Goal: Transaction & Acquisition: Purchase product/service

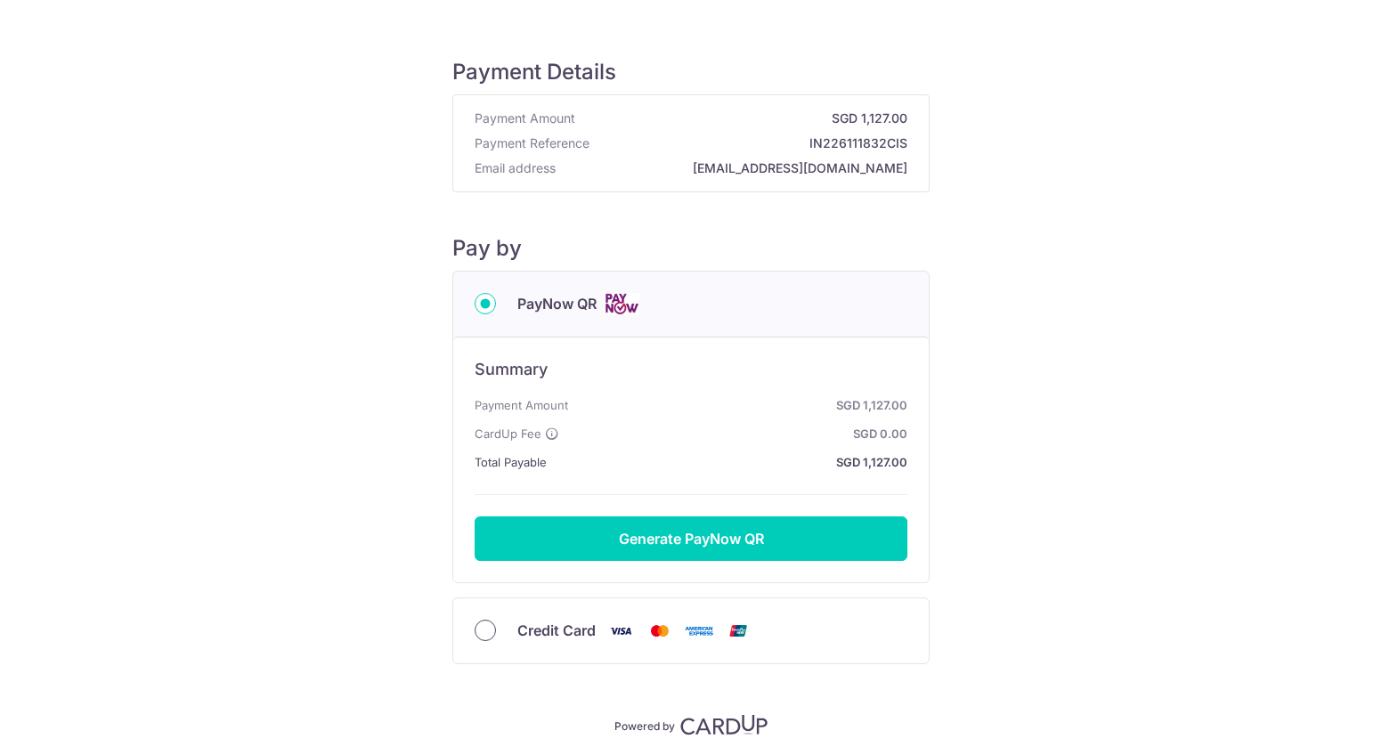
click at [483, 628] on input "Credit Card" at bounding box center [485, 630] width 21 height 21
radio input "true"
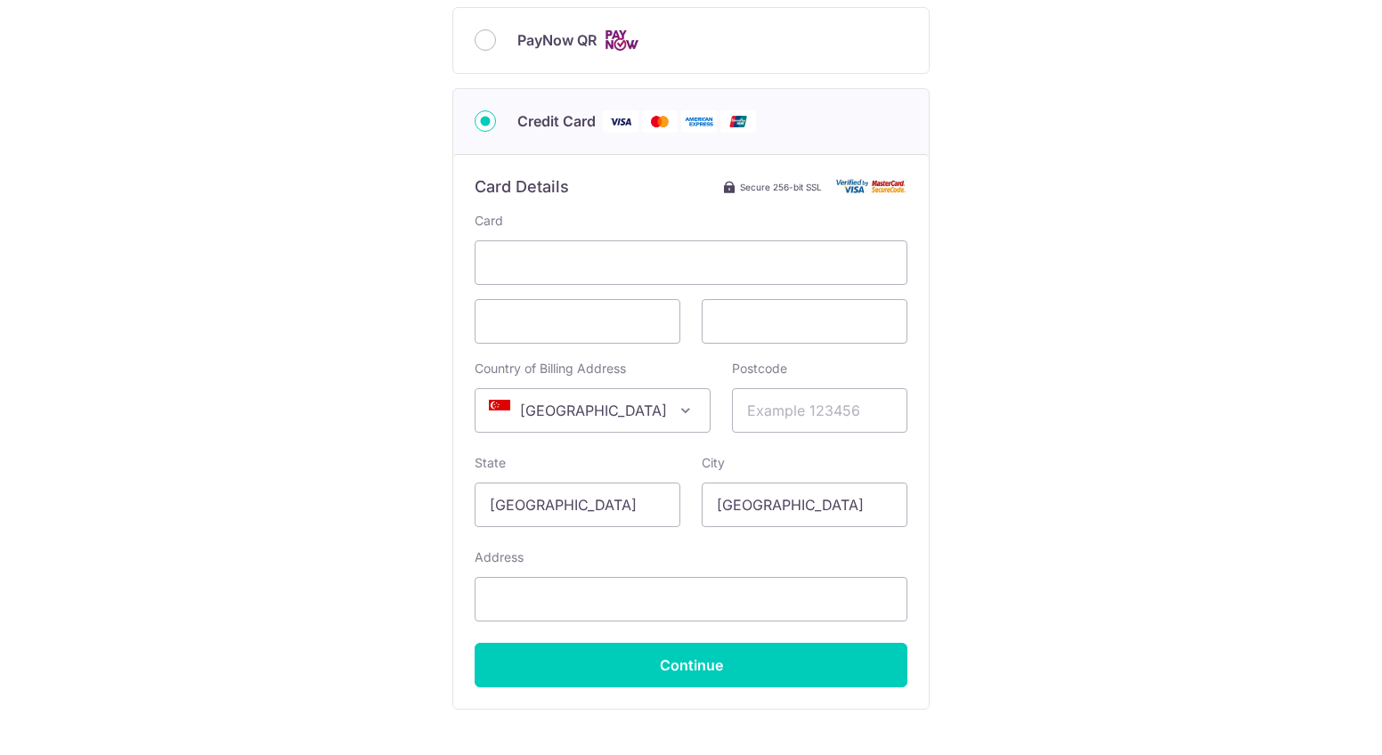
scroll to position [303, 0]
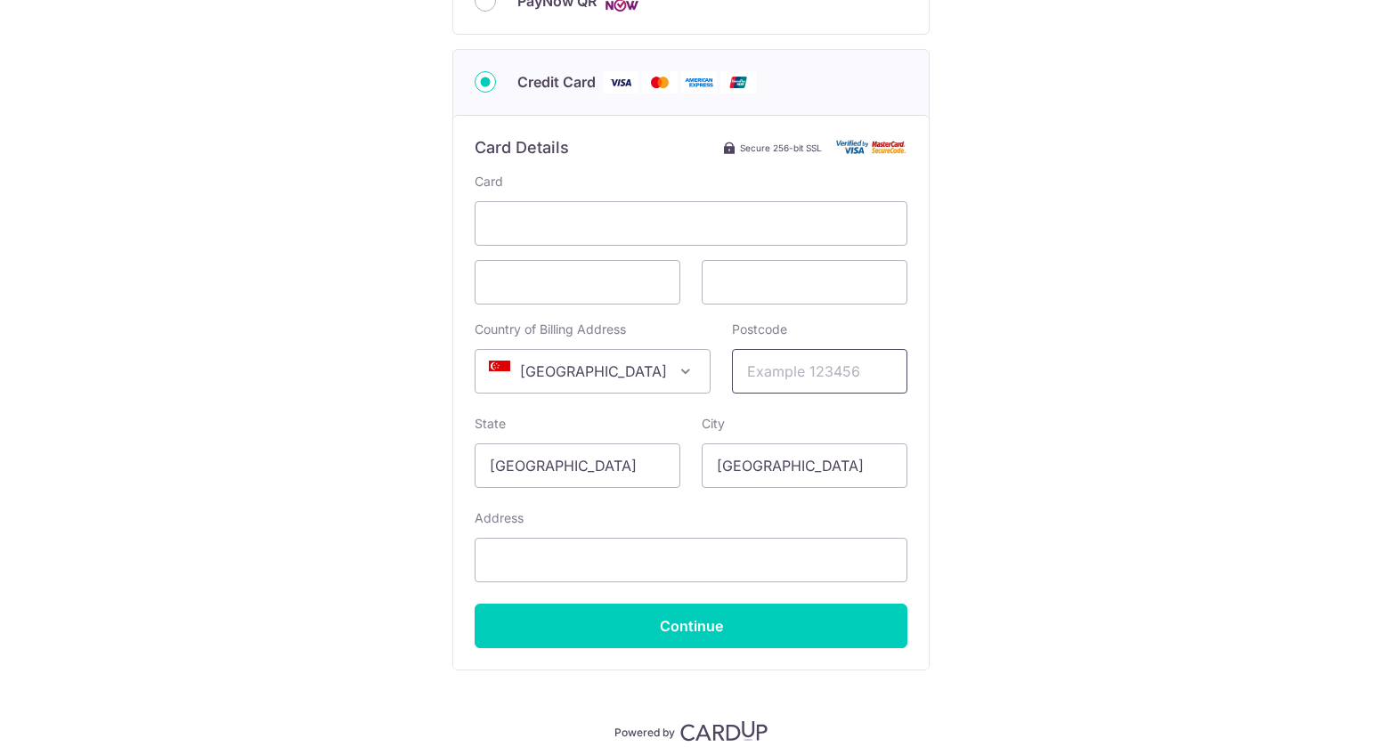
click at [744, 374] on input "Postcode" at bounding box center [819, 371] width 175 height 45
type input "229954"
type input "[STREET_ADDRESS][PERSON_NAME]"
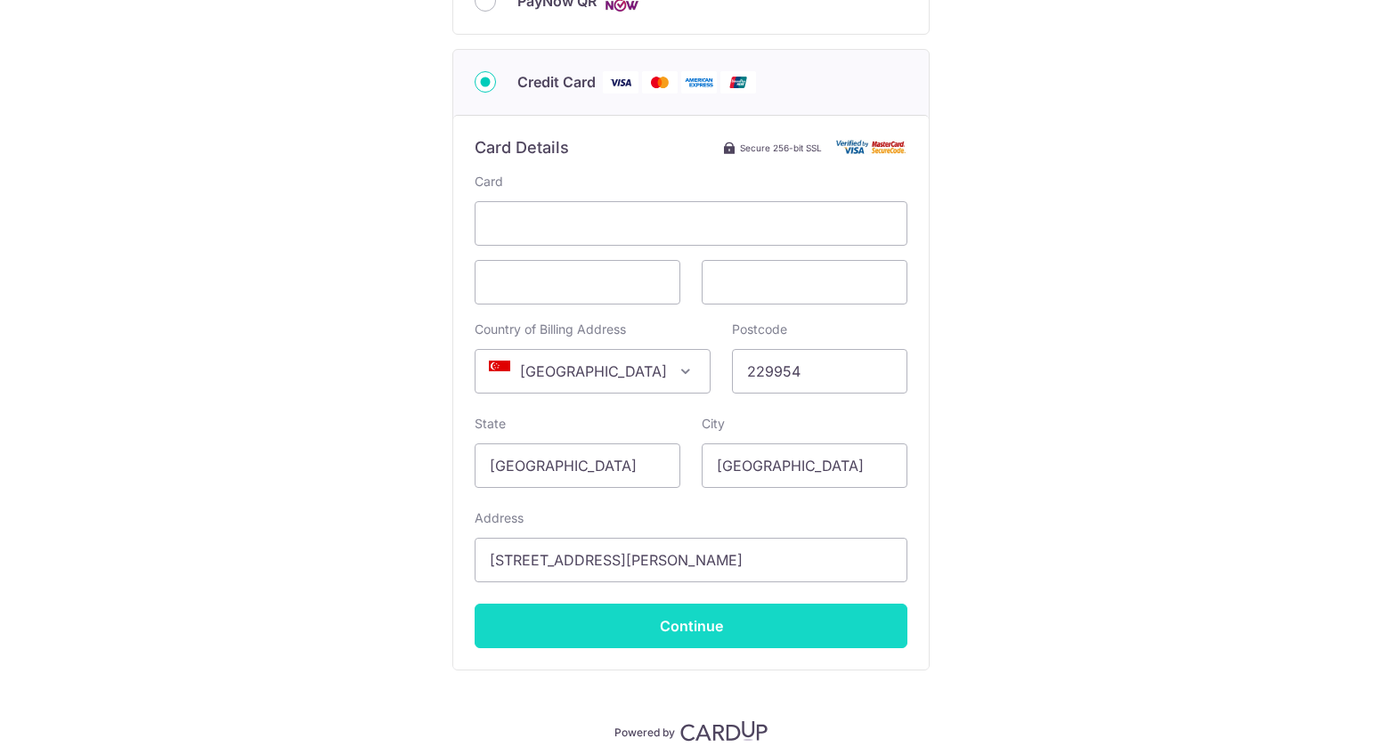
click at [775, 628] on input "Continue" at bounding box center [691, 626] width 433 height 45
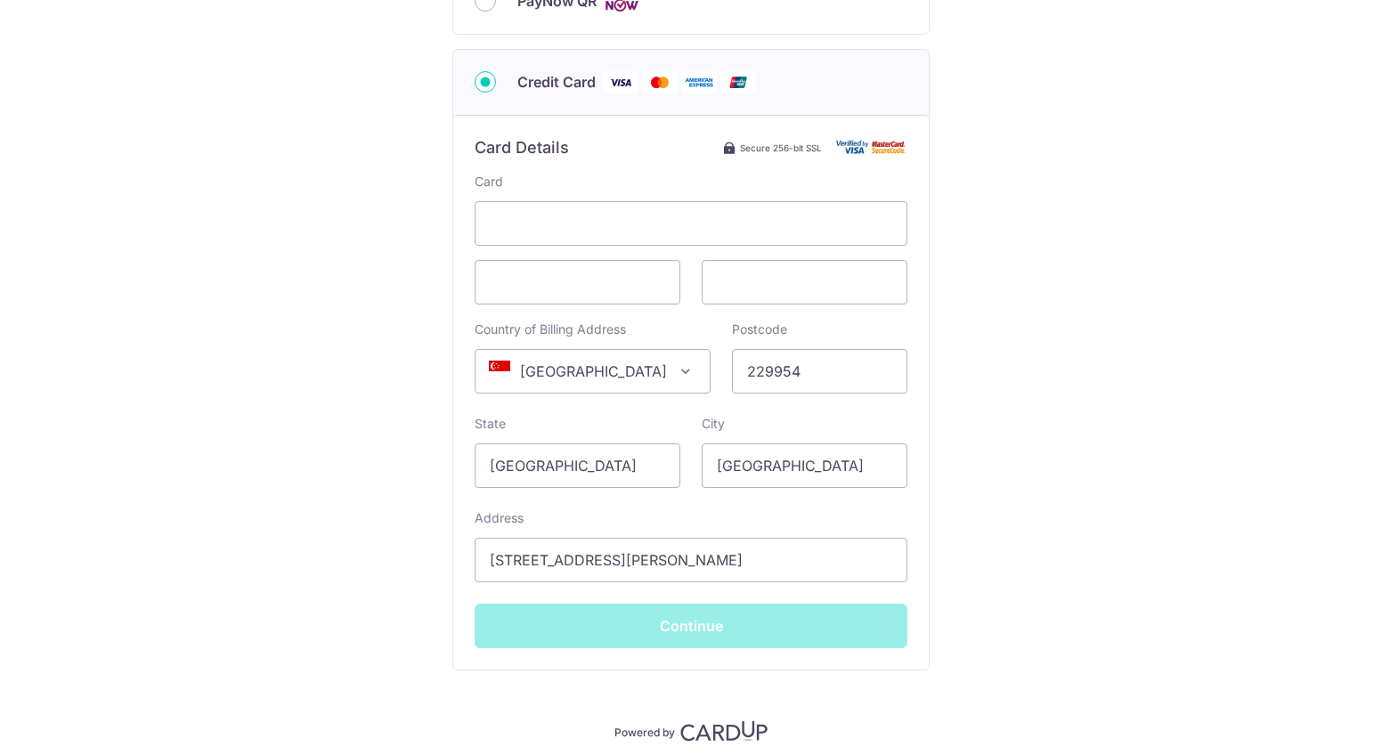
type input "**** 1001"
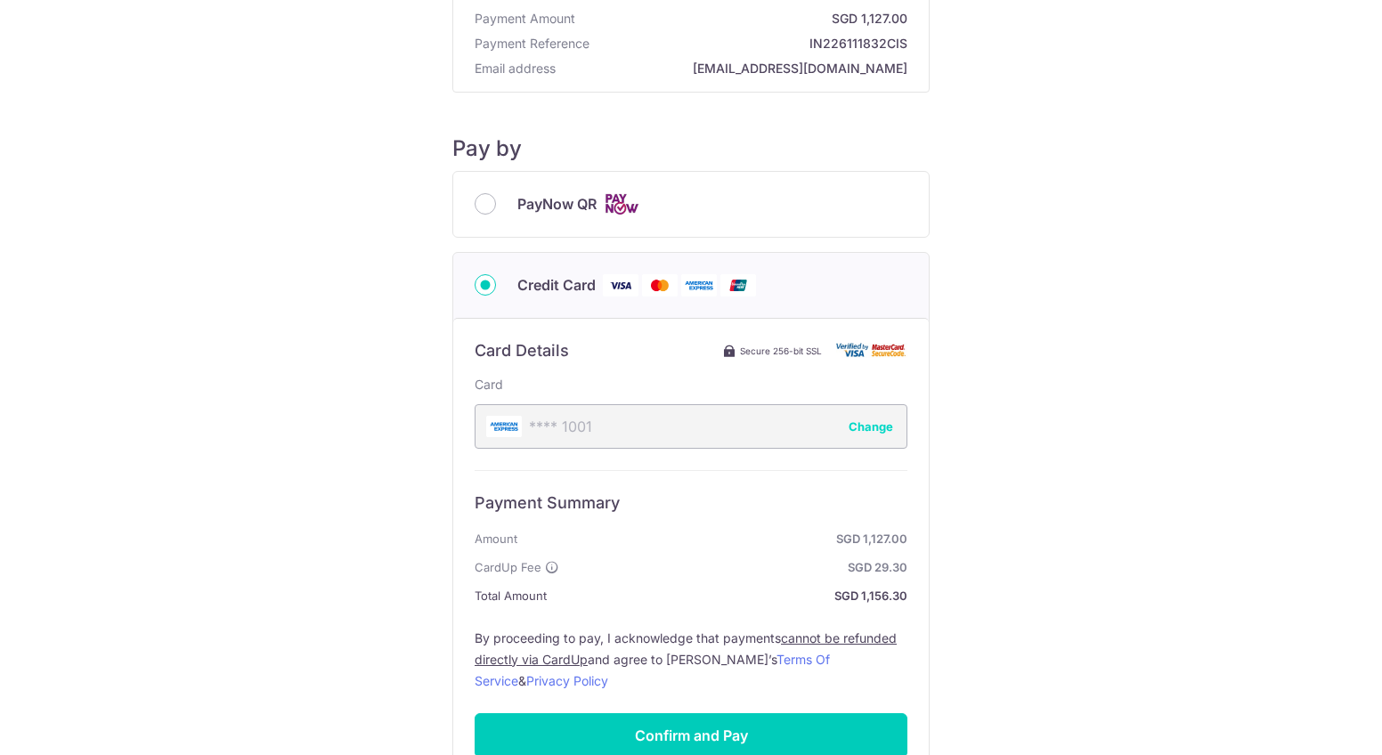
scroll to position [97, 0]
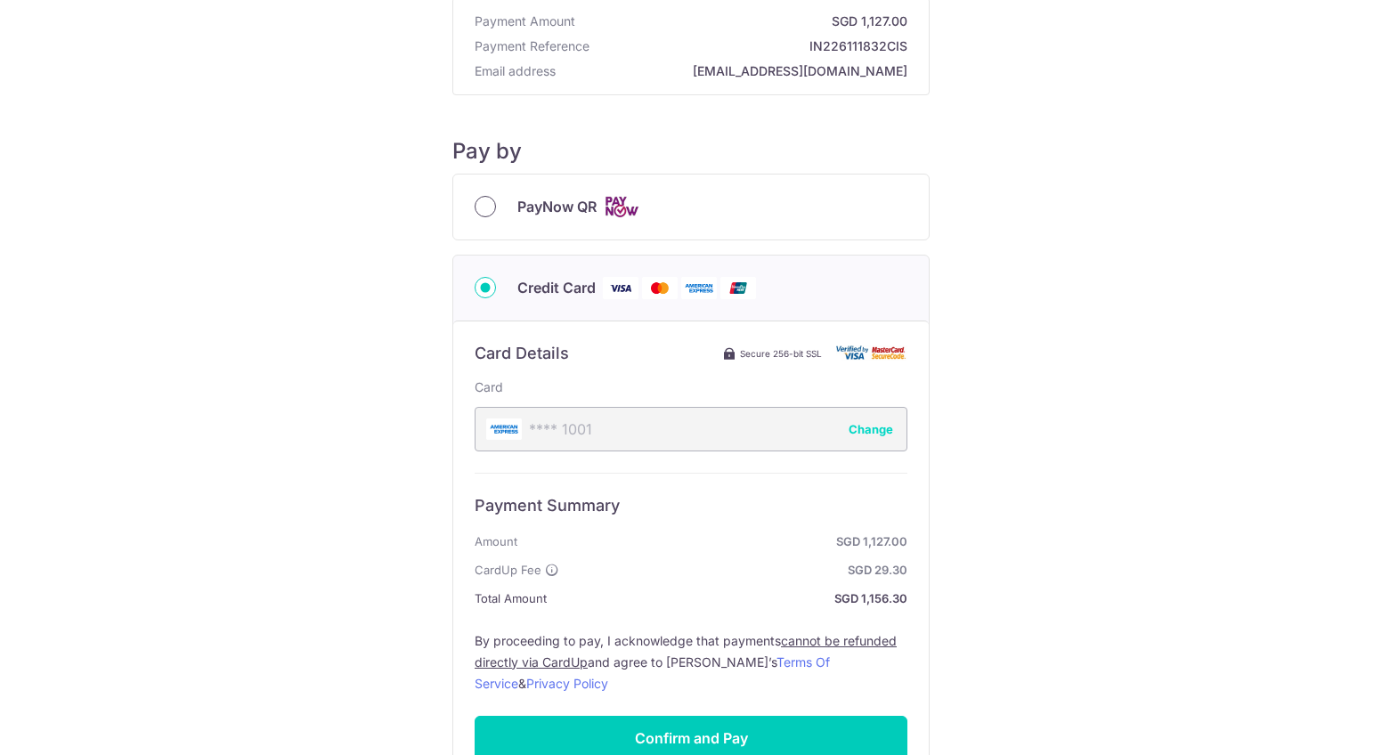
click at [481, 205] on input "PayNow QR" at bounding box center [485, 206] width 21 height 21
radio input "true"
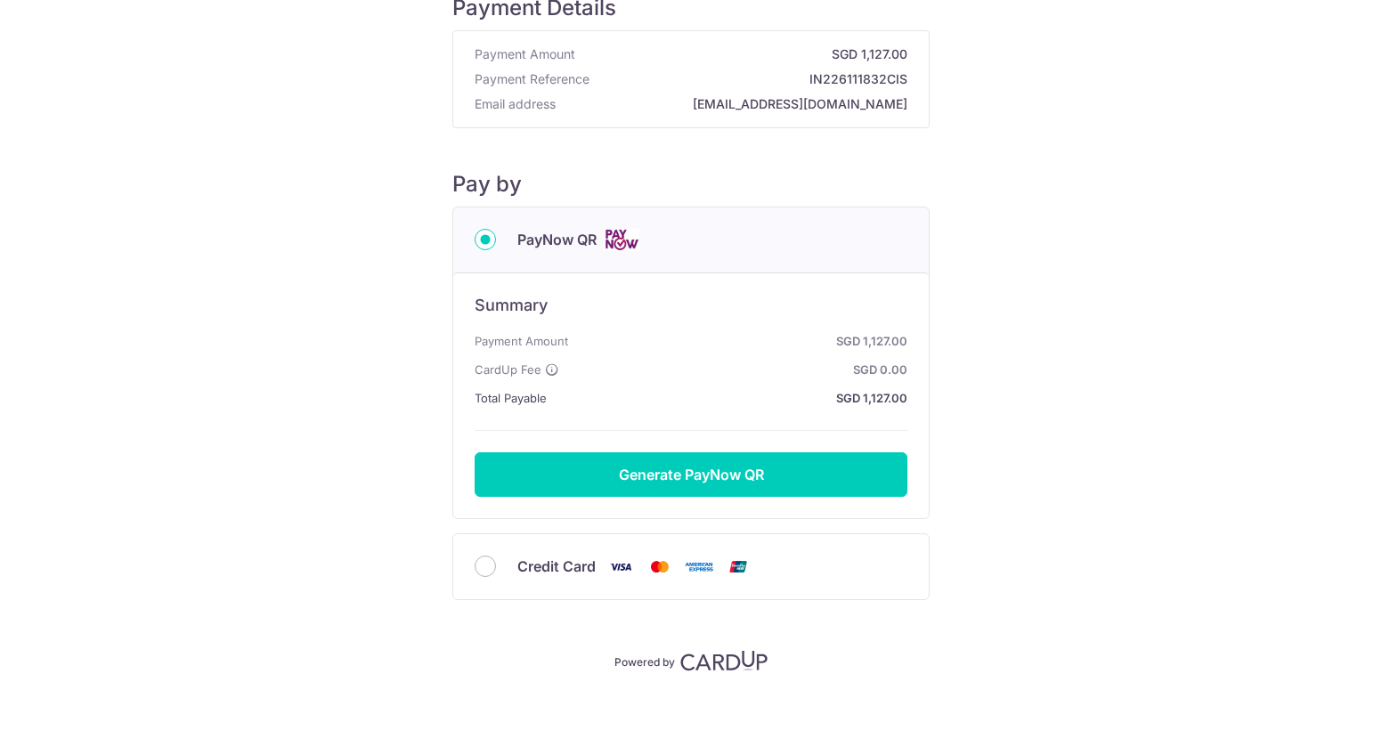
scroll to position [63, 0]
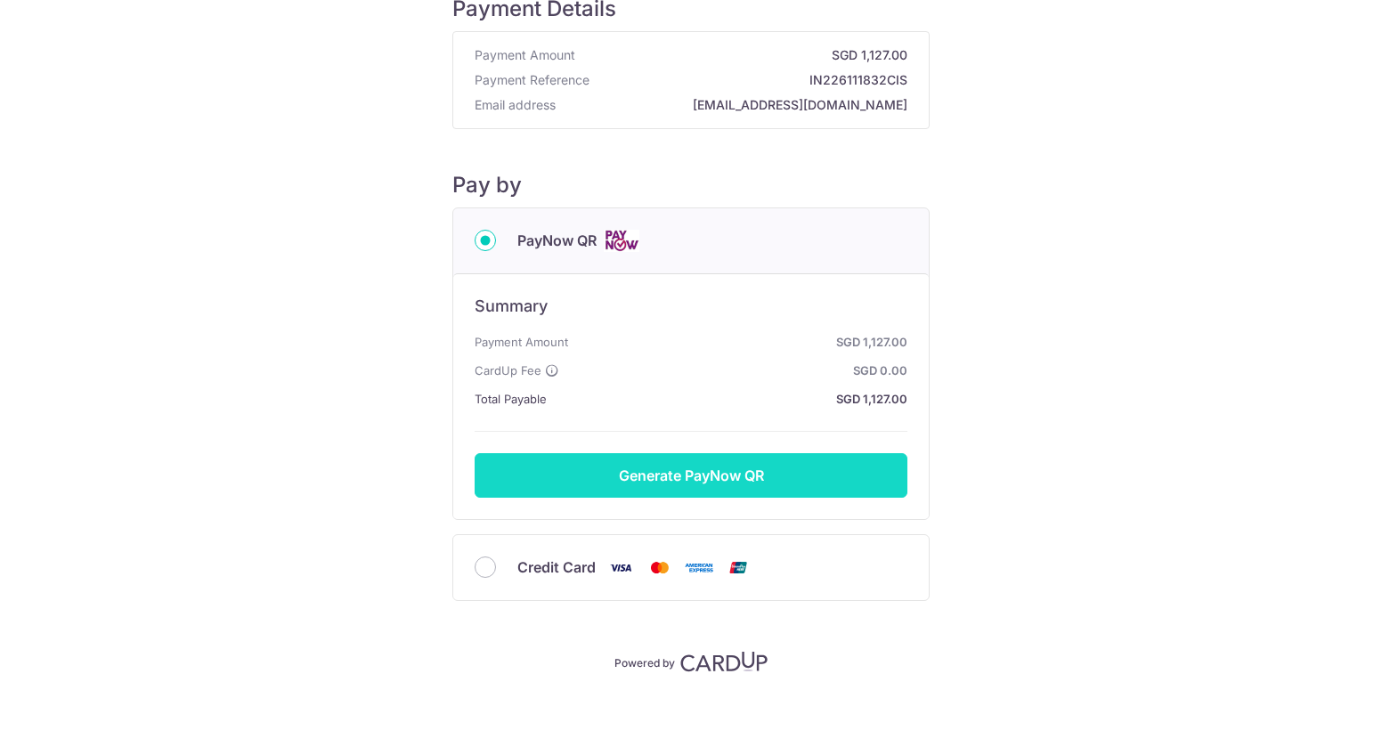
click at [700, 475] on button "Generate PayNow QR" at bounding box center [691, 475] width 433 height 45
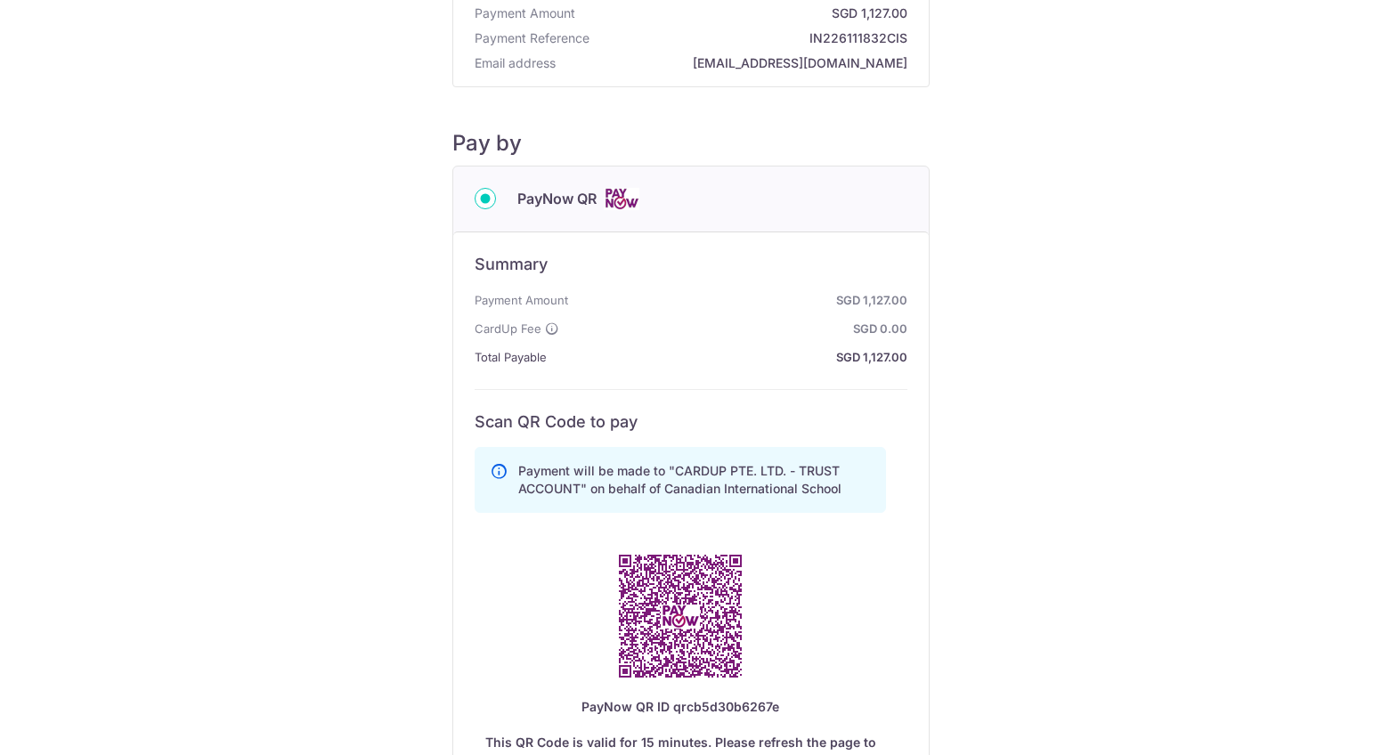
scroll to position [0, 0]
